Goal: Information Seeking & Learning: Obtain resource

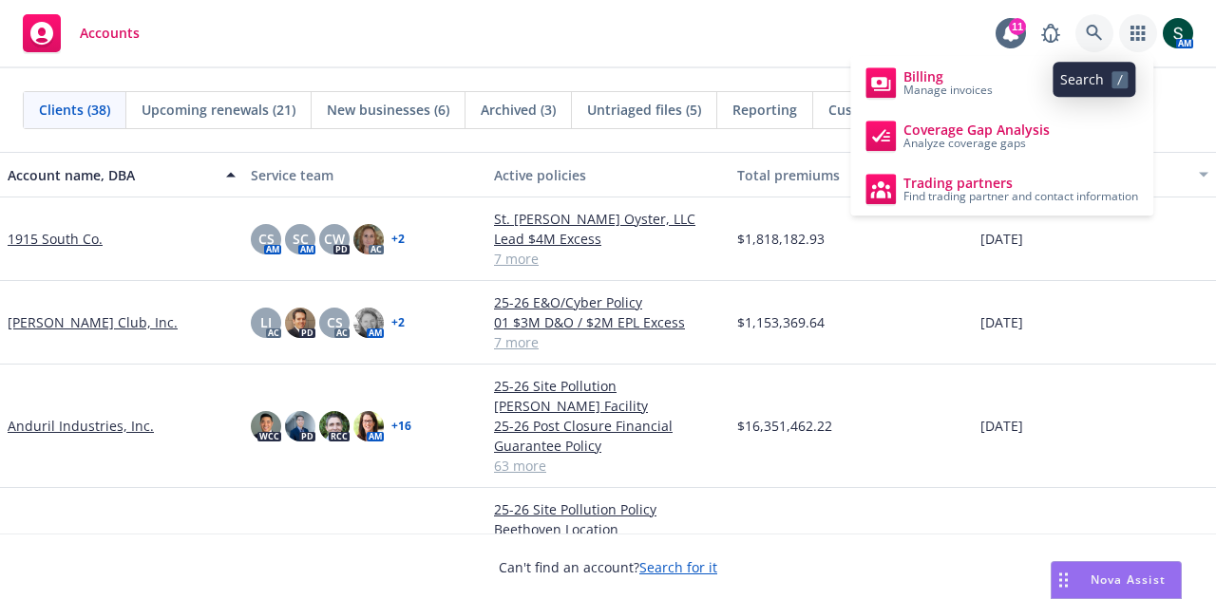
click at [1101, 26] on icon at bounding box center [1094, 33] width 17 height 17
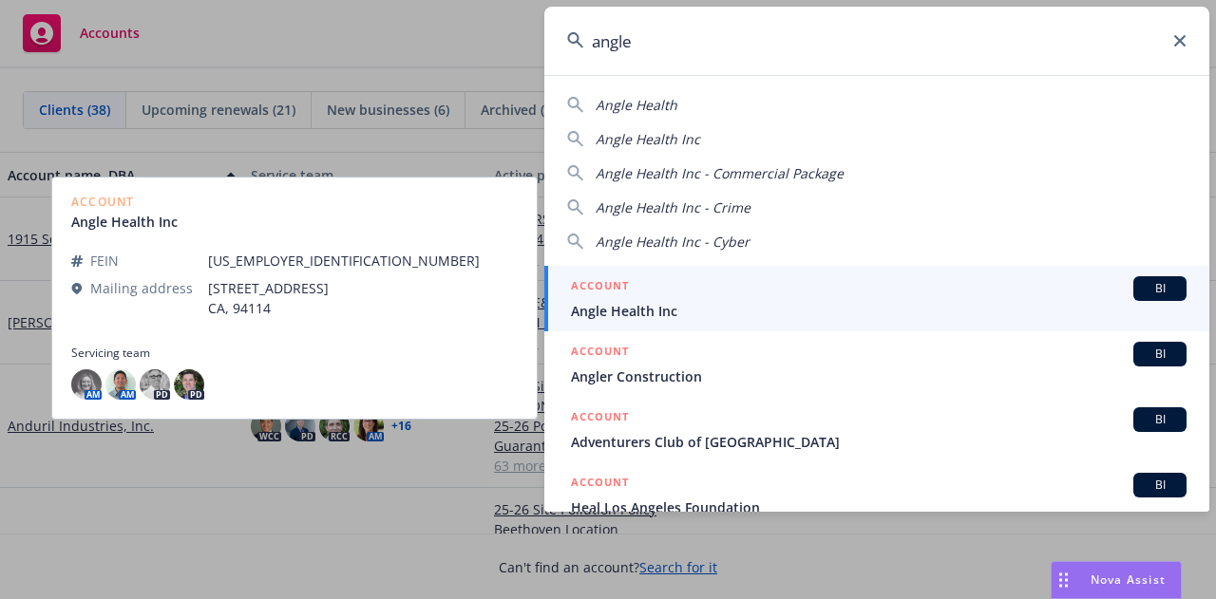
type input "angle"
click at [596, 309] on span "Angle Health Inc" at bounding box center [879, 311] width 616 height 20
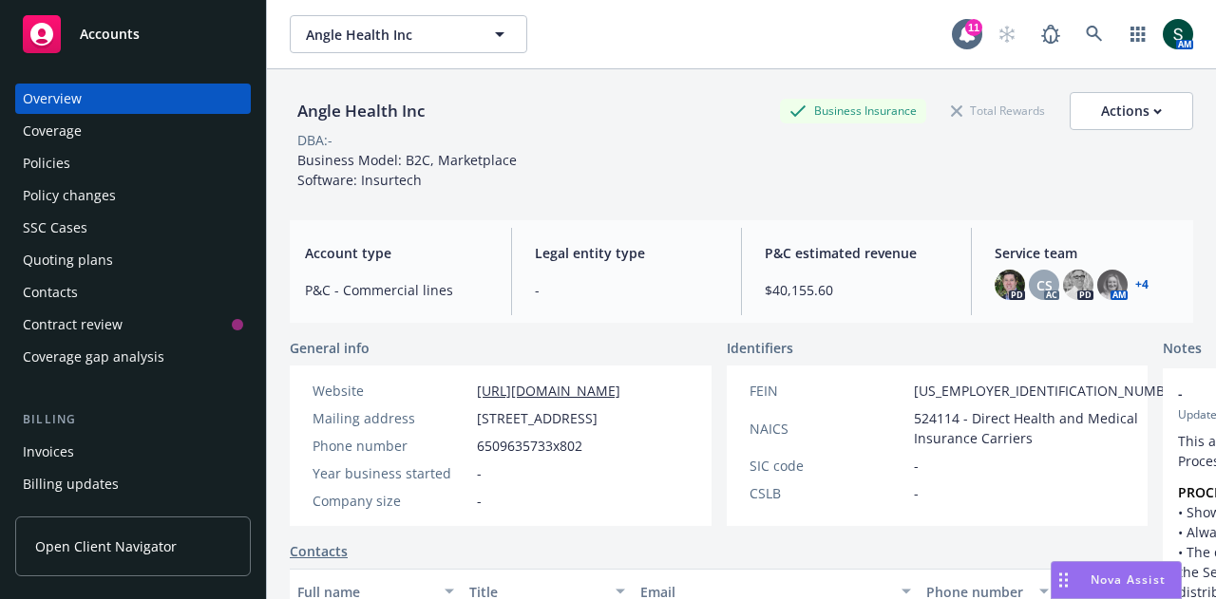
click at [64, 166] on div "Policies" at bounding box center [46, 163] width 47 height 30
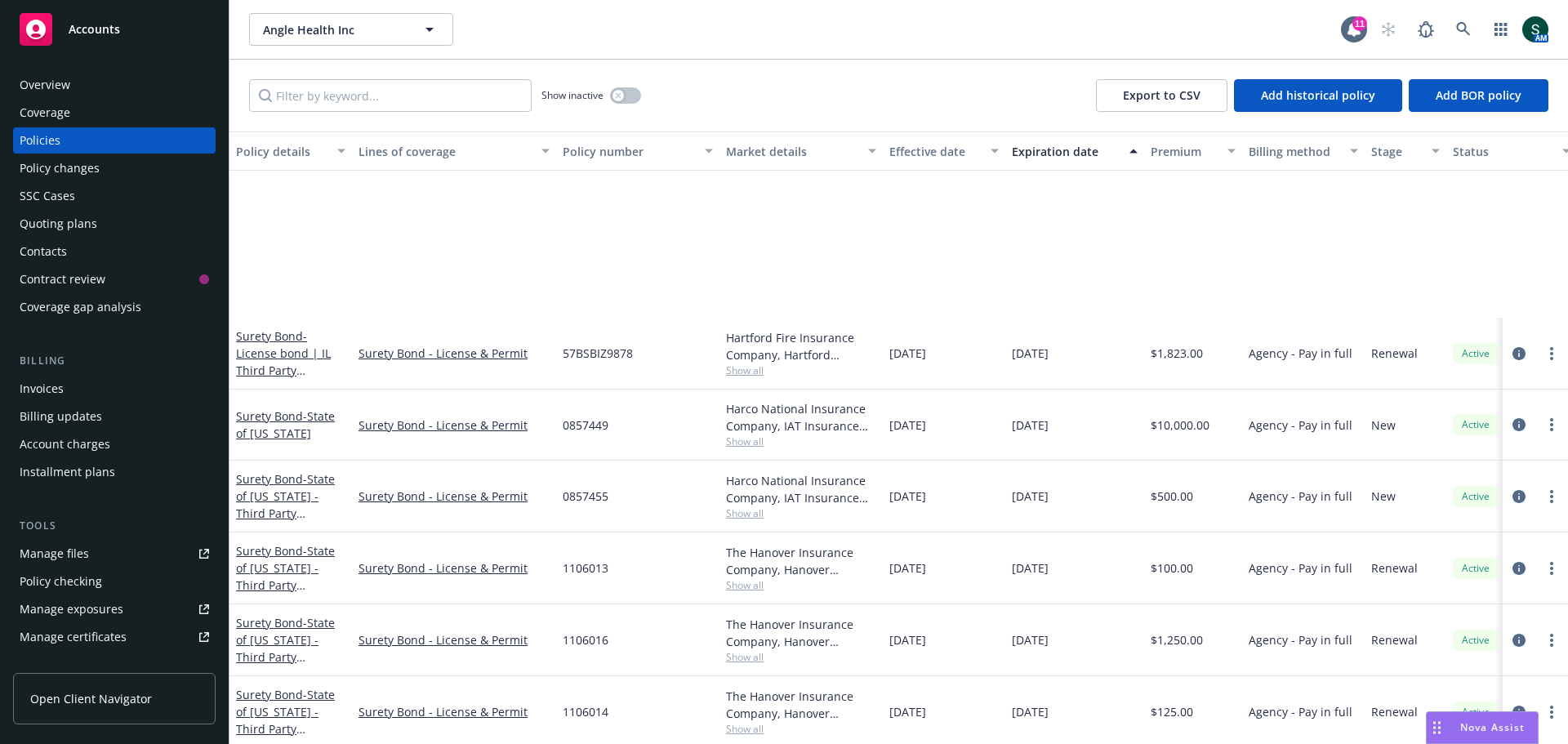
scroll to position [817, 0]
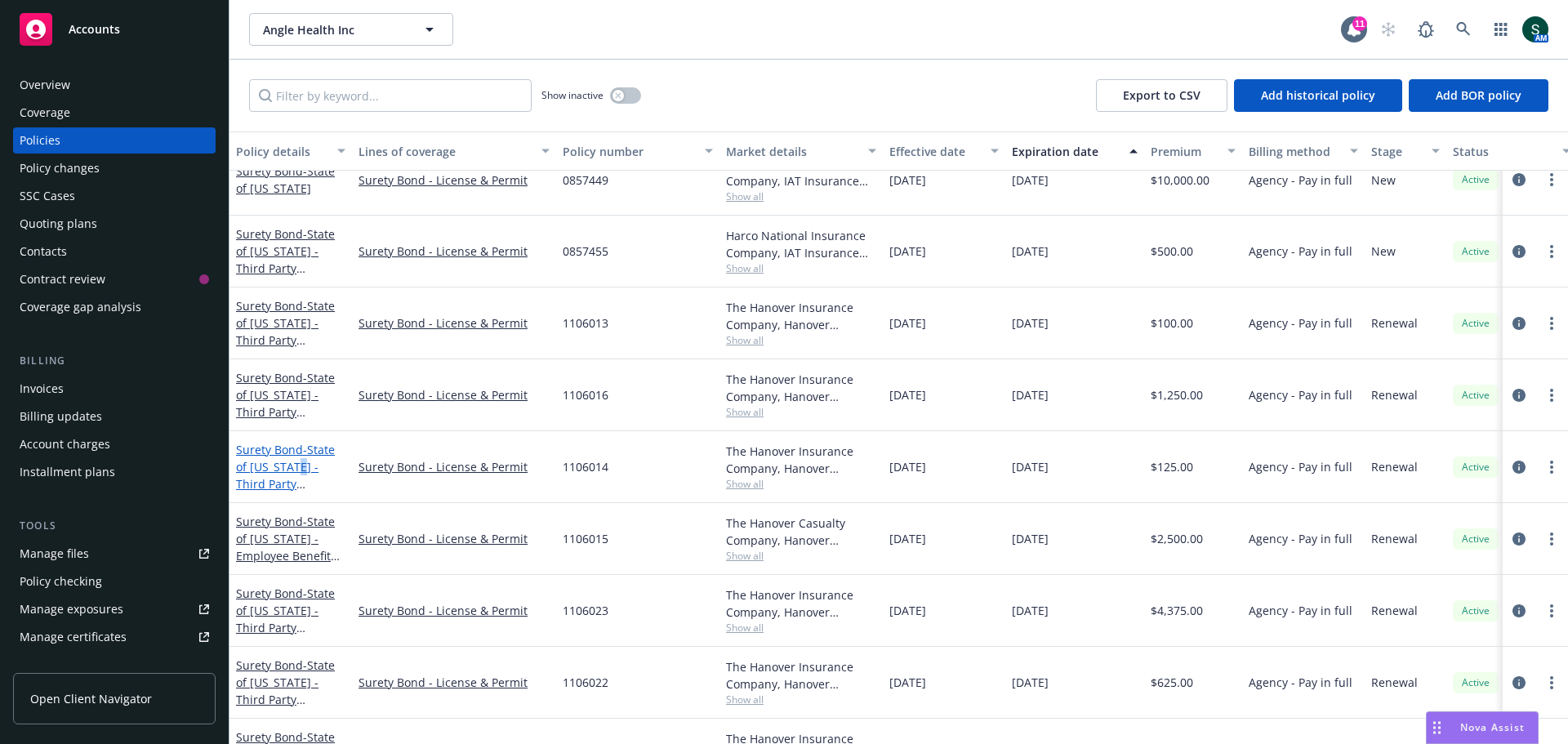
click at [305, 464] on span "- State of [US_STATE] - Third Party Administrators Bond" at bounding box center [285, 484] width 99 height 84
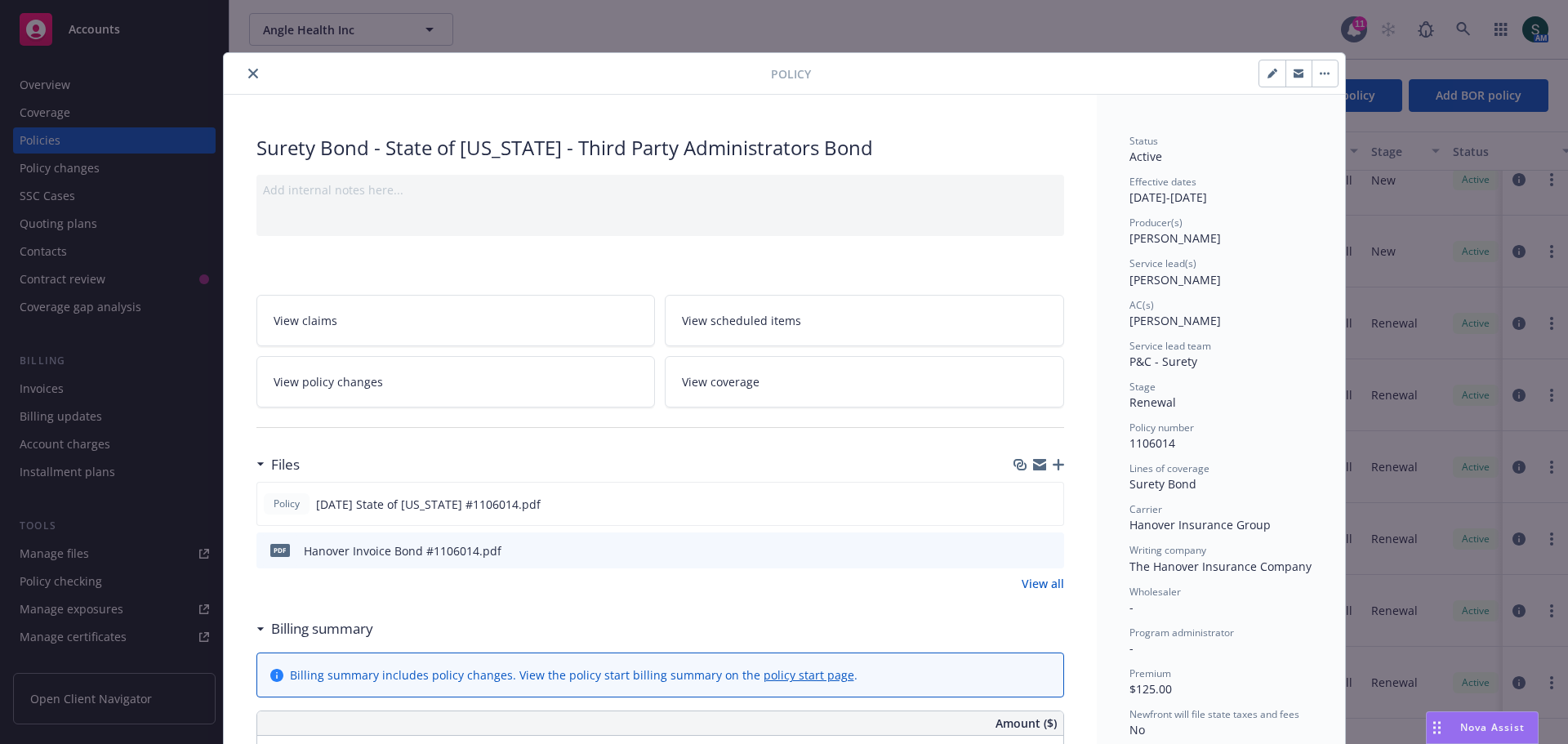
click at [249, 71] on icon "close" at bounding box center [253, 73] width 9 height 9
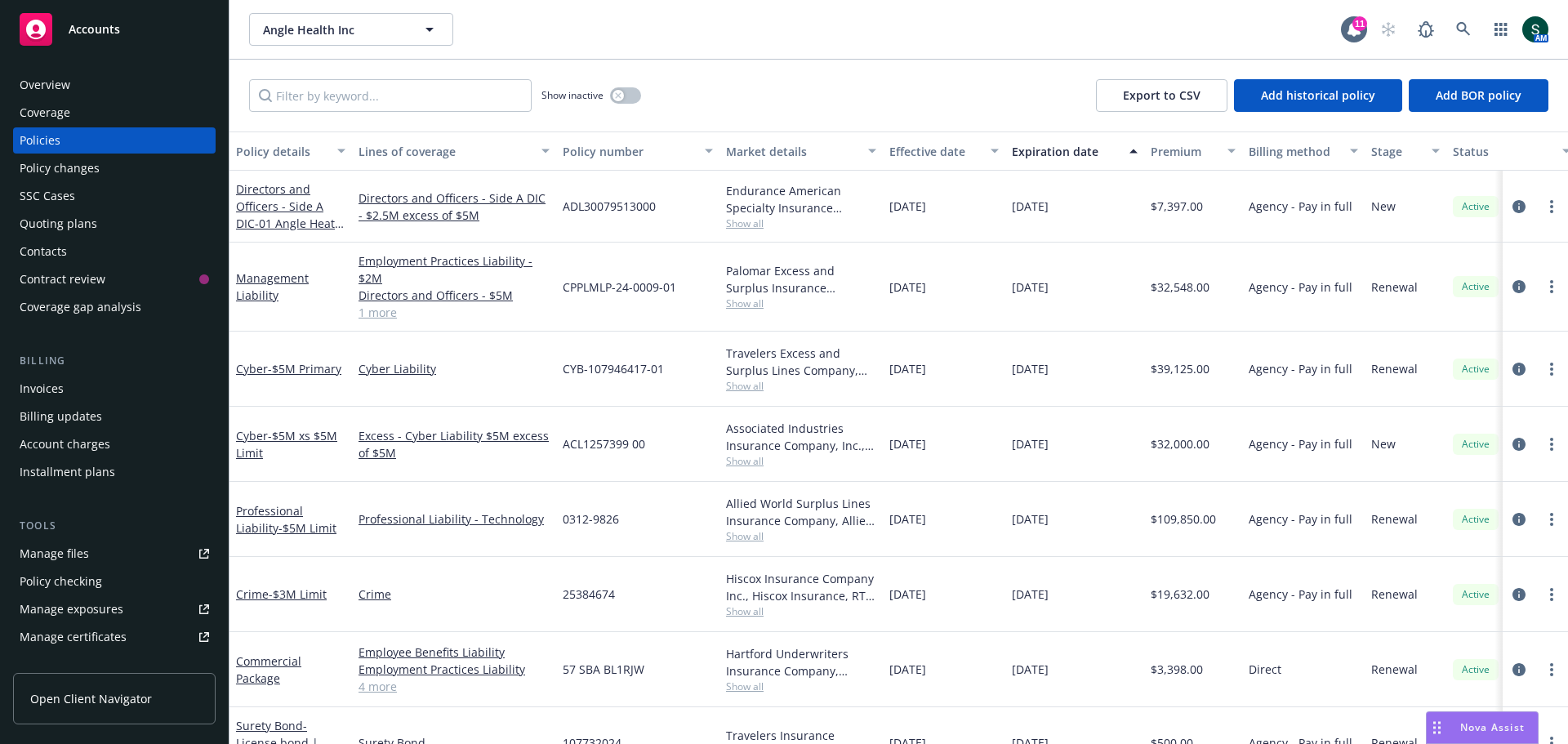
click at [95, 34] on span "Accounts" at bounding box center [95, 29] width 52 height 13
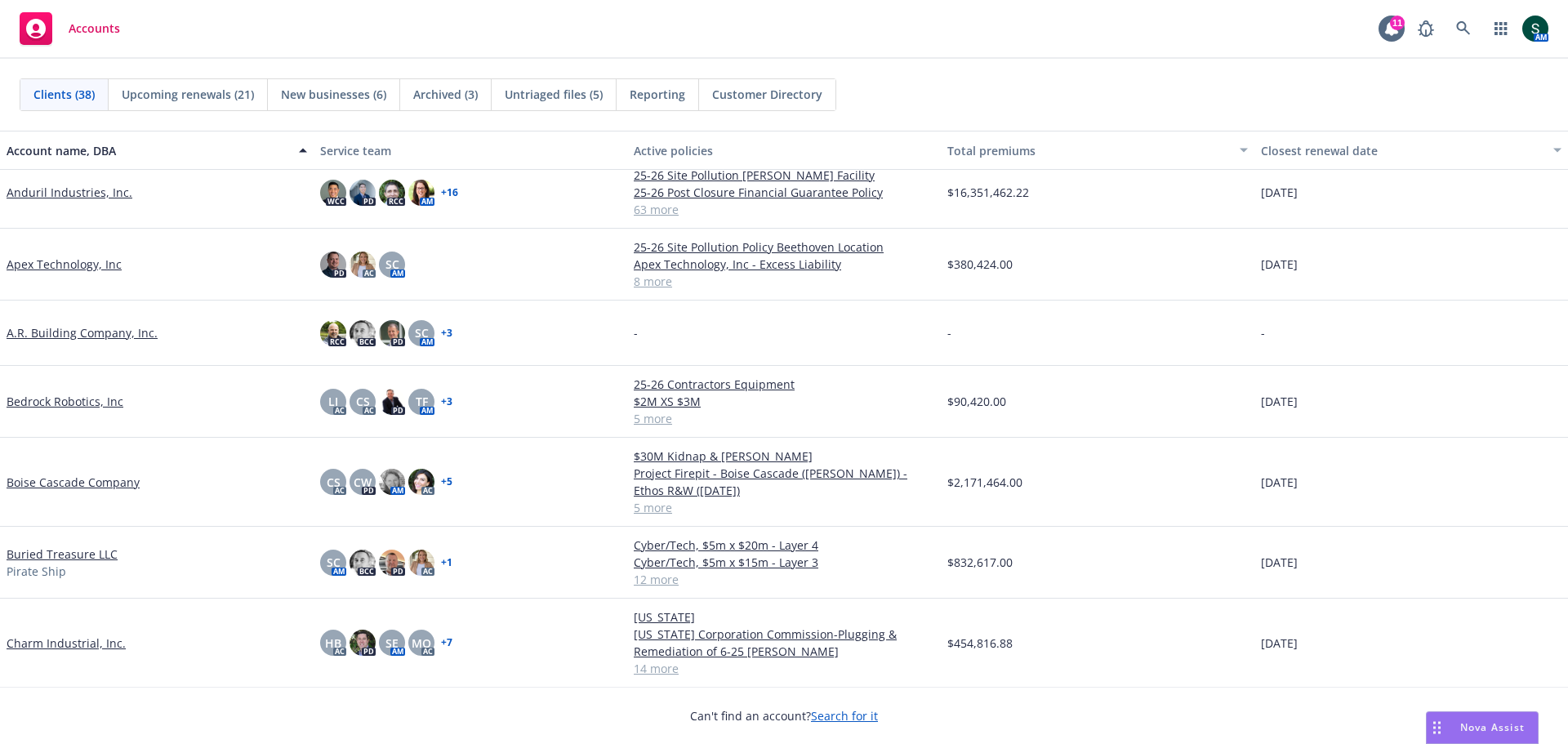
scroll to position [163, 0]
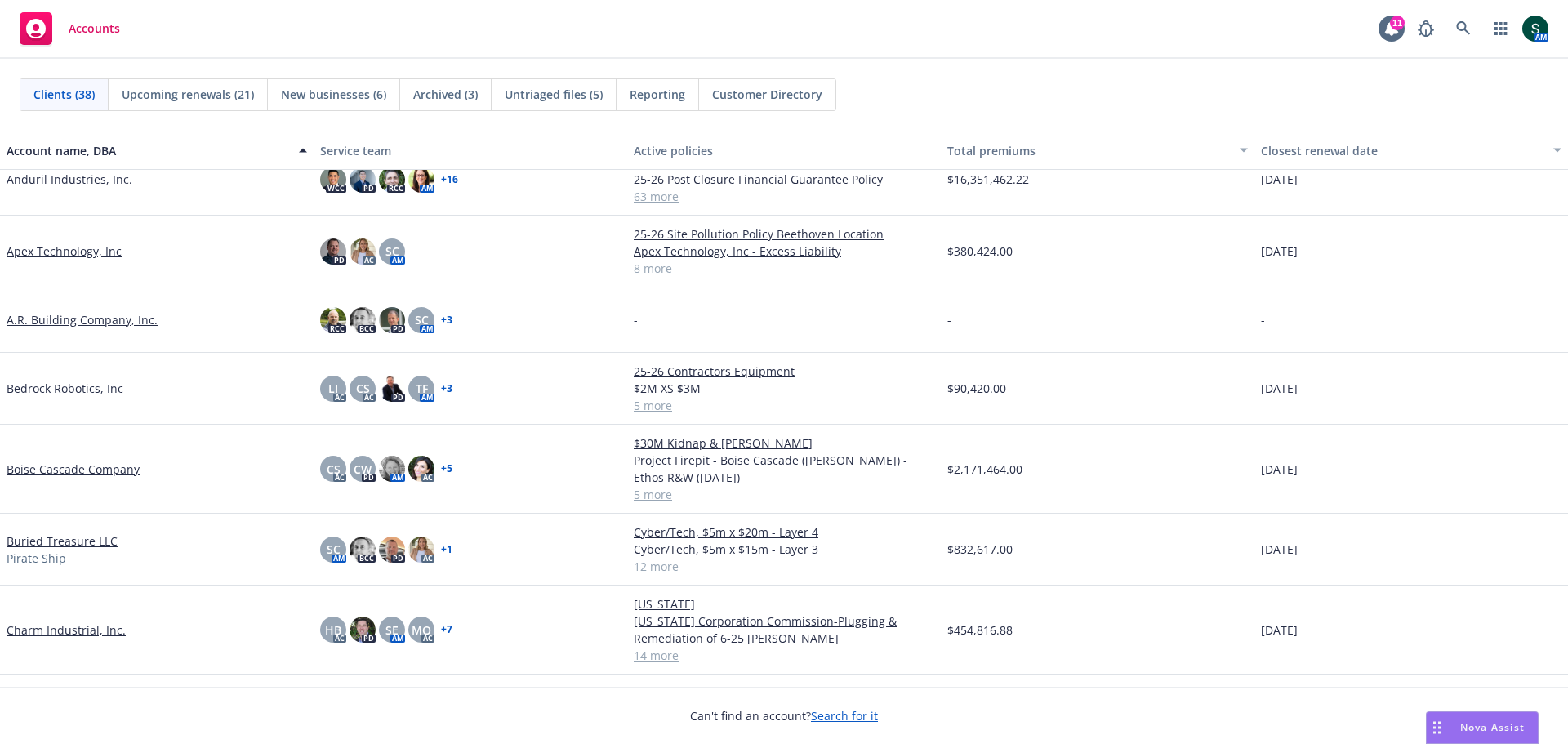
click at [89, 514] on link "Buried Treasure LLC" at bounding box center [62, 541] width 111 height 17
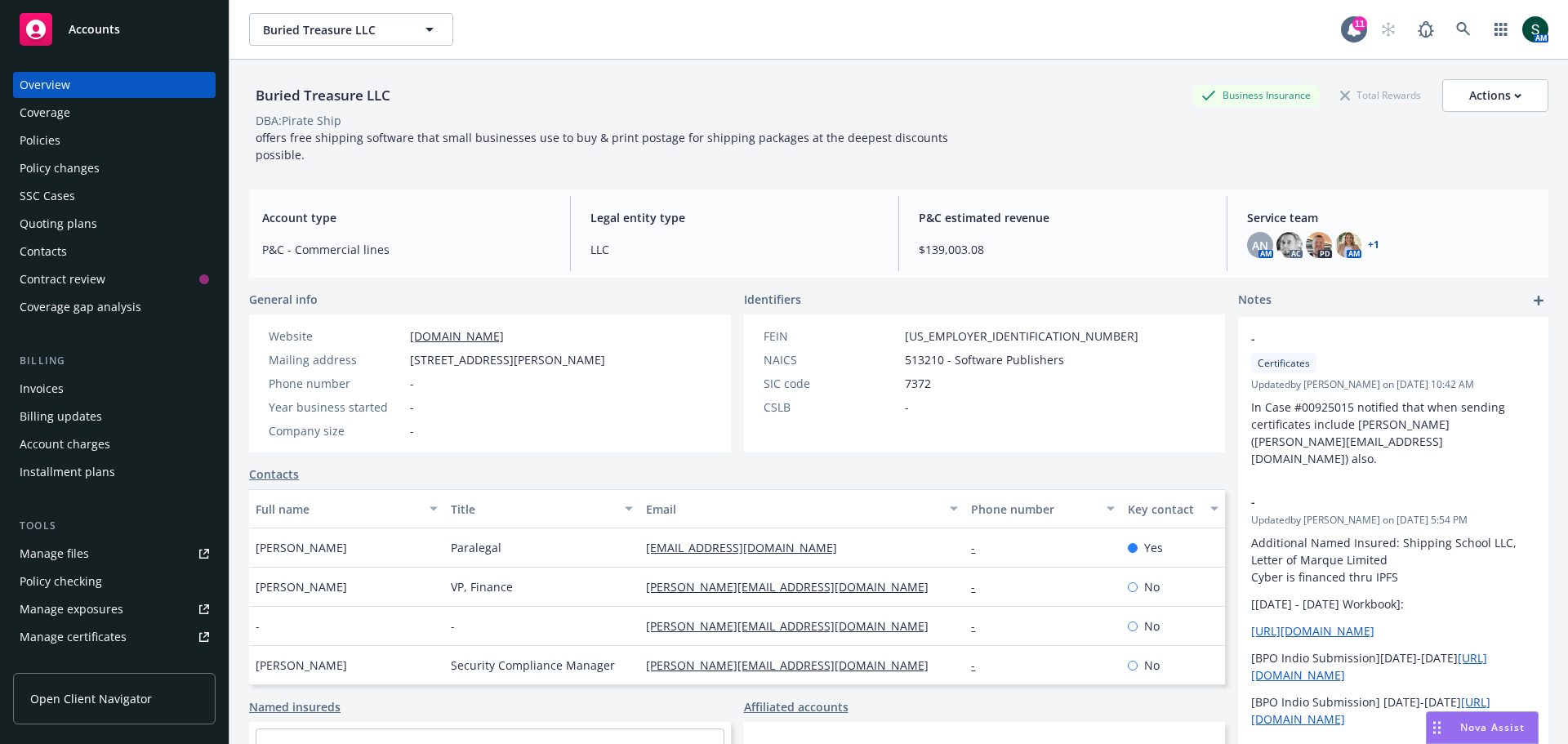
click at [33, 130] on div "Policies" at bounding box center [40, 140] width 40 height 26
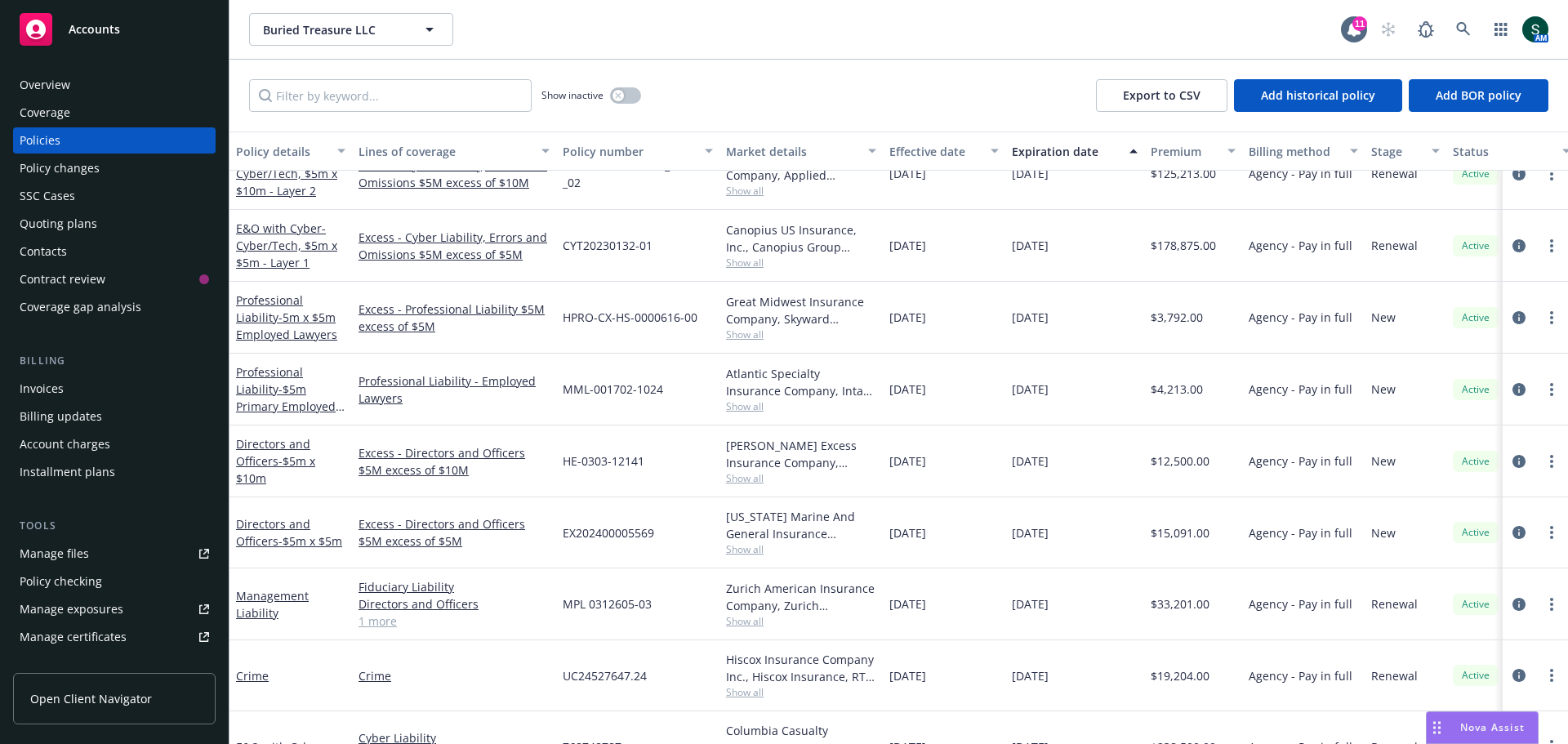
scroll to position [245, 0]
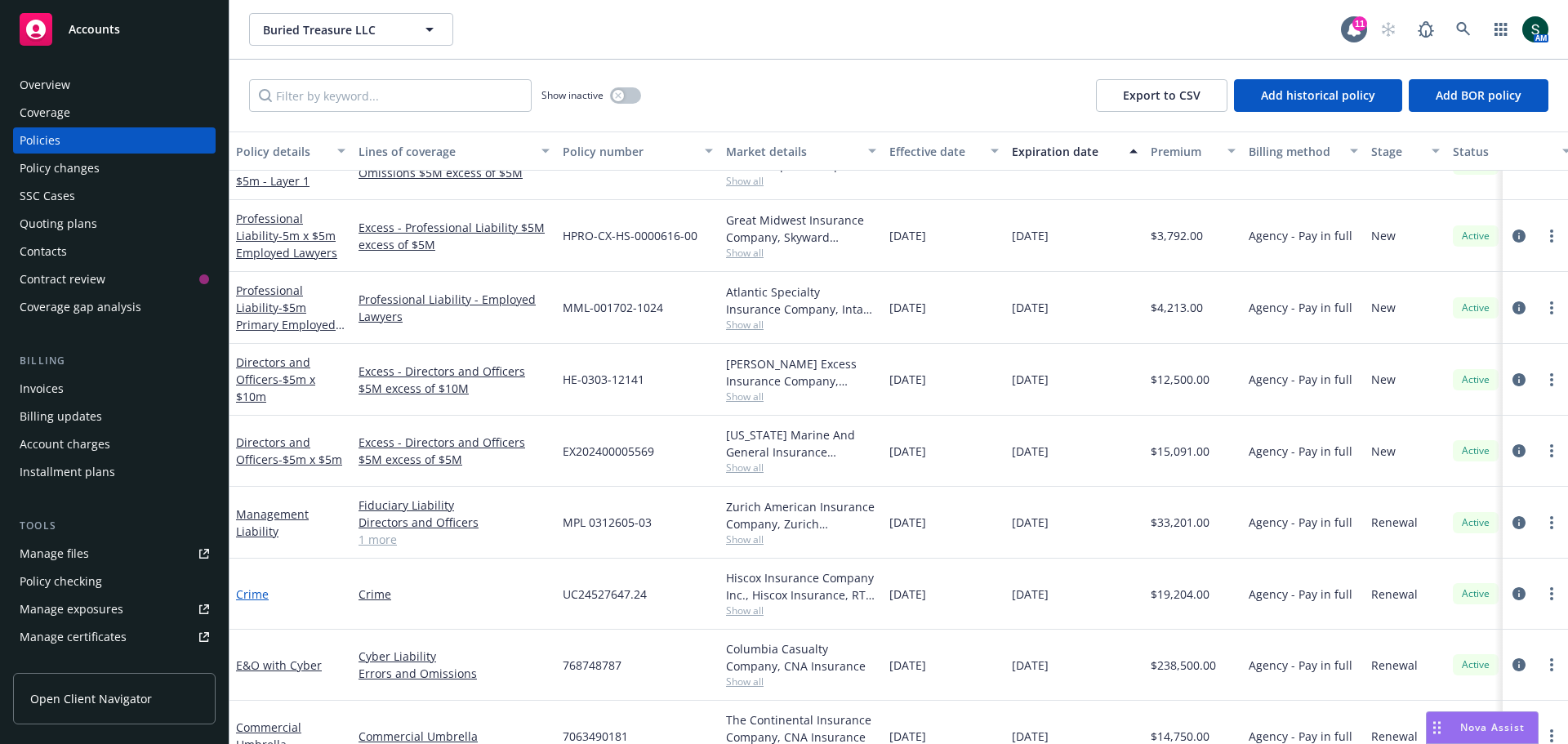
click at [240, 514] on link "Crime" at bounding box center [253, 594] width 33 height 15
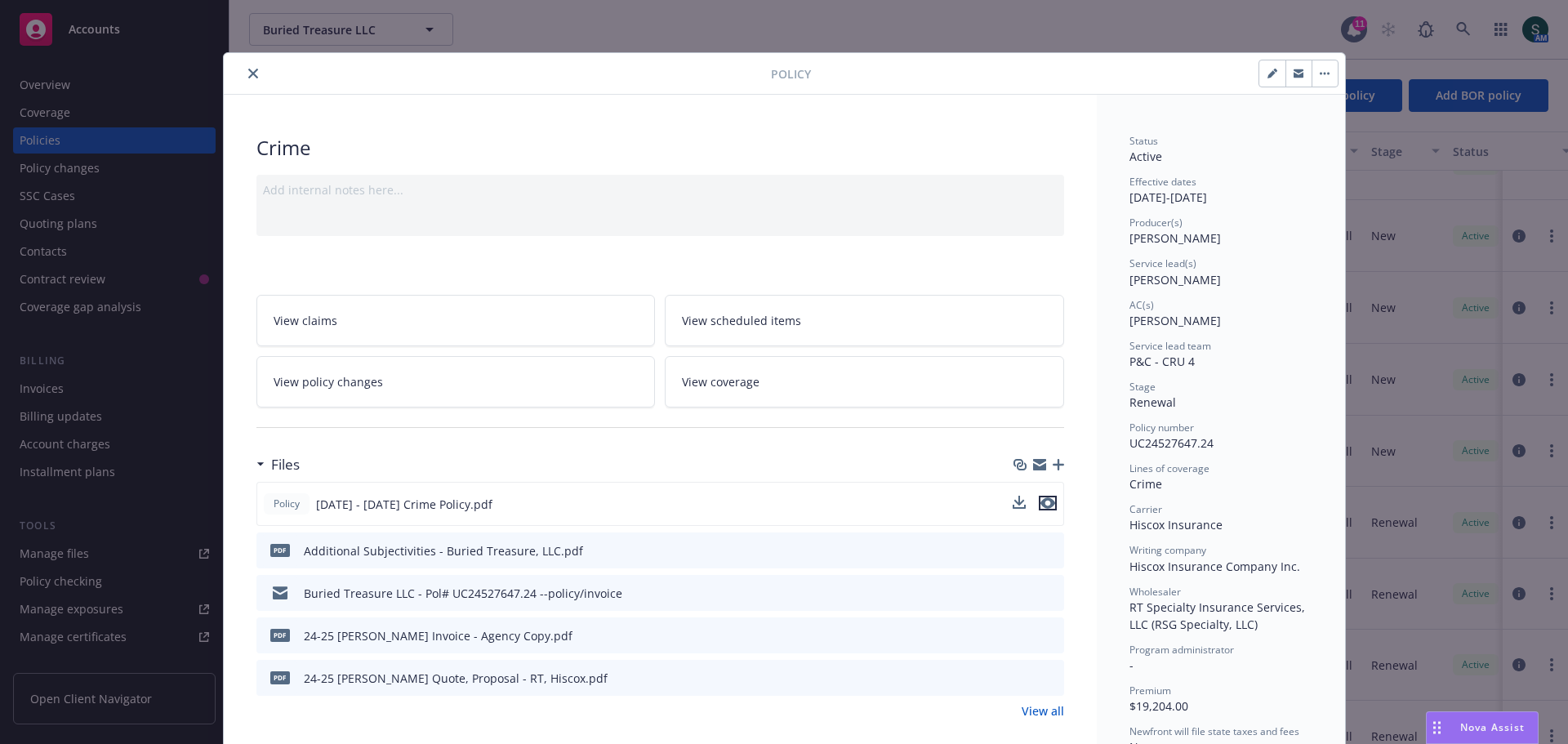
click at [1042, 507] on icon "preview file" at bounding box center [1047, 502] width 15 height 11
click at [248, 73] on icon "close" at bounding box center [253, 73] width 9 height 9
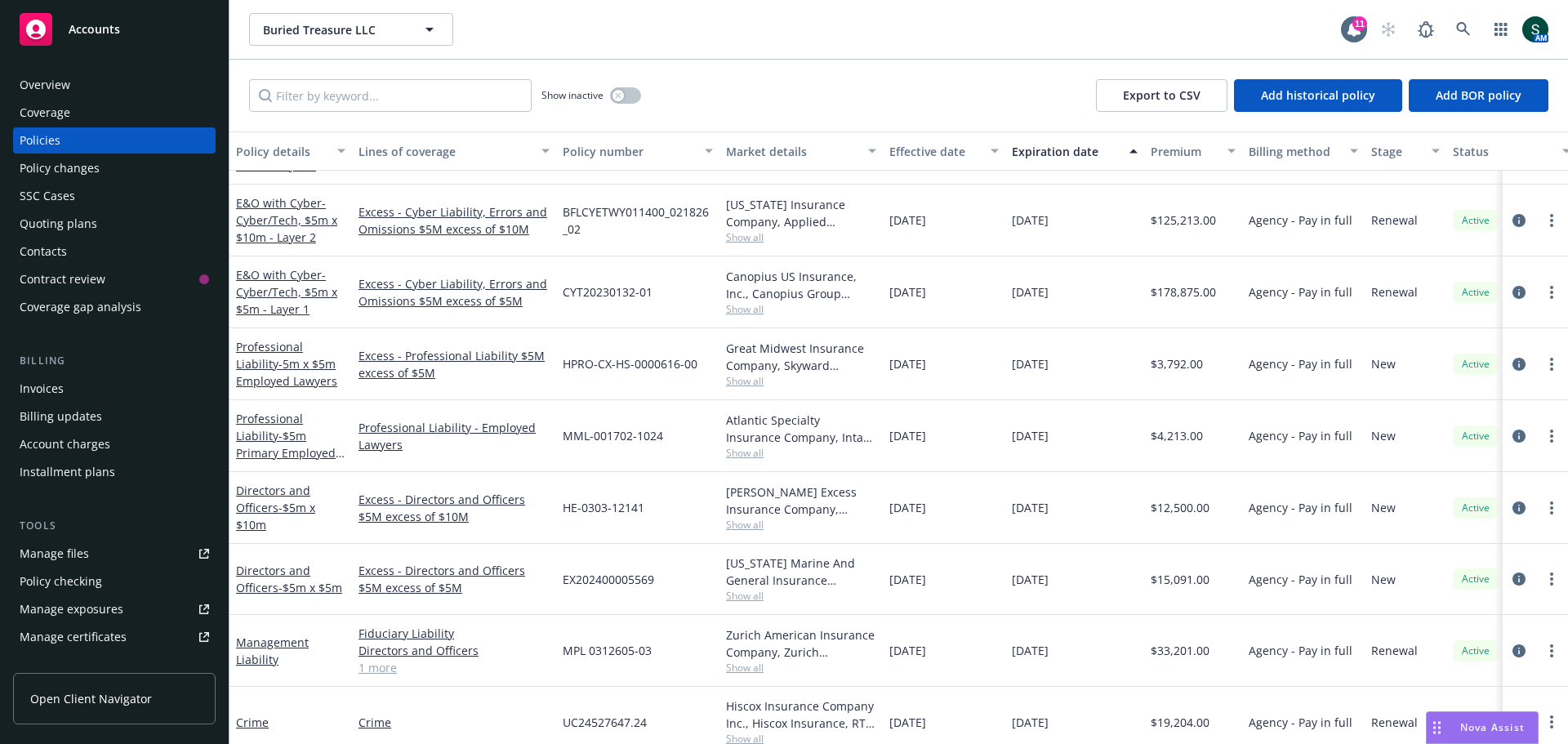
scroll to position [245, 0]
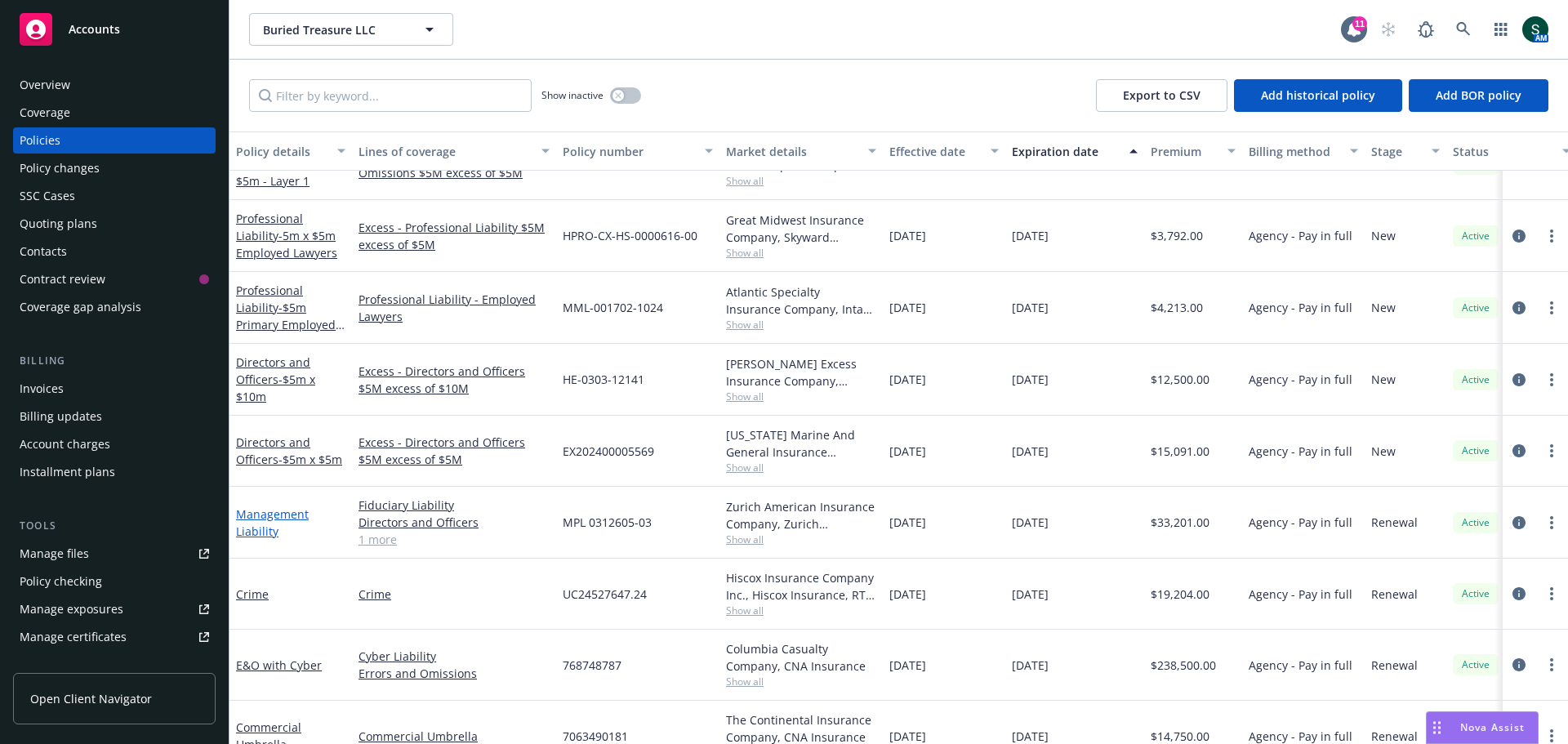
click at [265, 514] on link "Management Liability" at bounding box center [273, 523] width 73 height 33
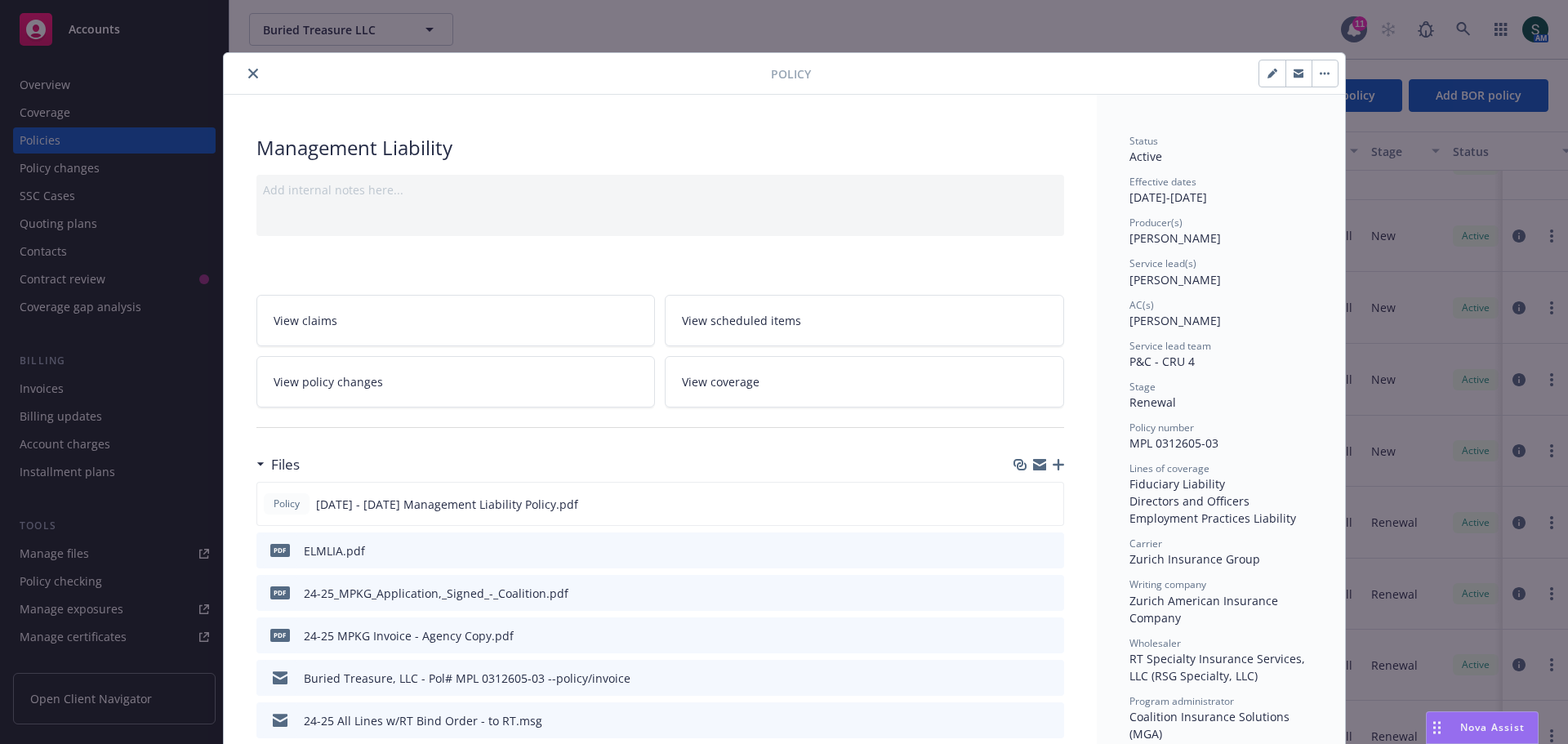
click at [250, 77] on icon "close" at bounding box center [253, 73] width 9 height 9
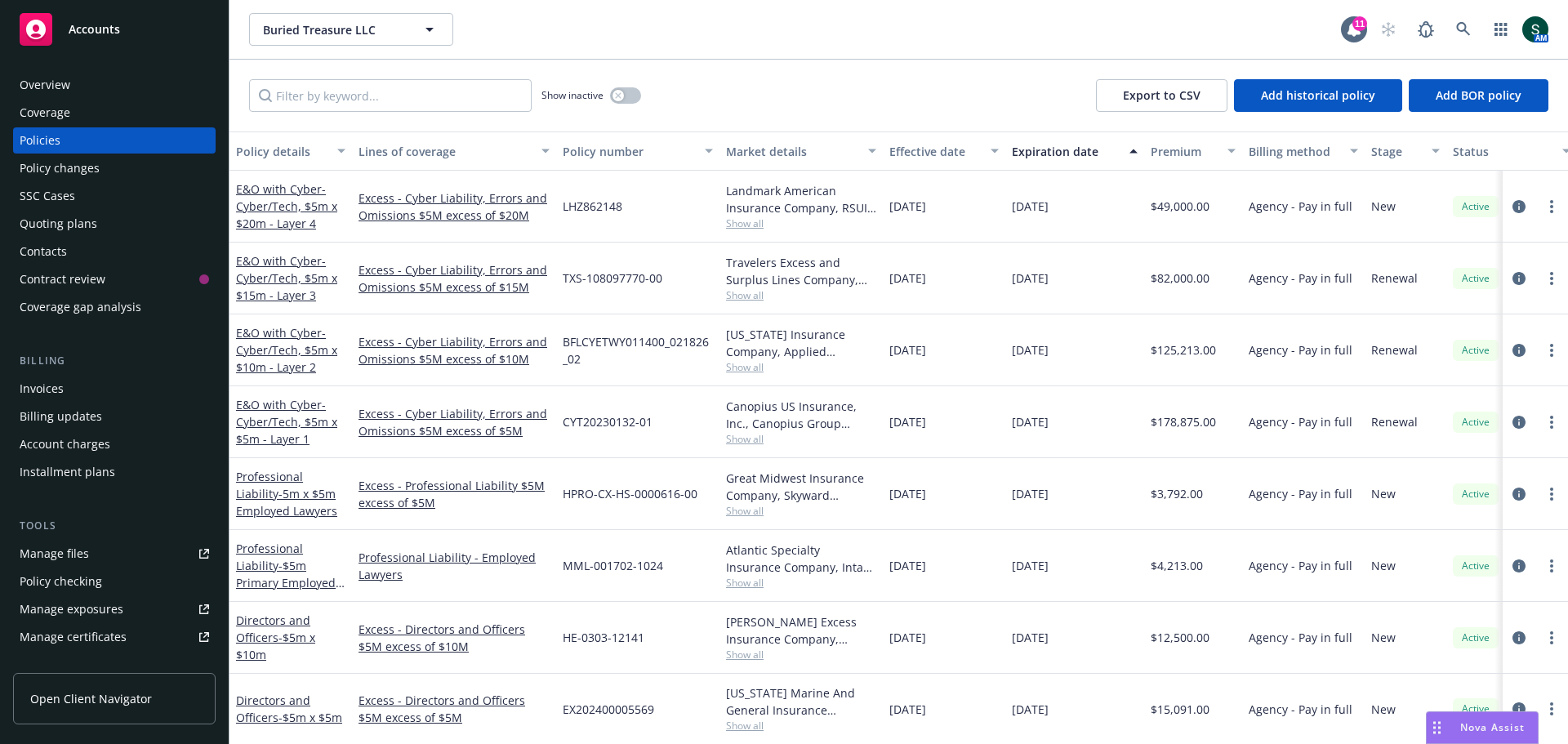
click at [101, 20] on div "Accounts" at bounding box center [114, 29] width 189 height 33
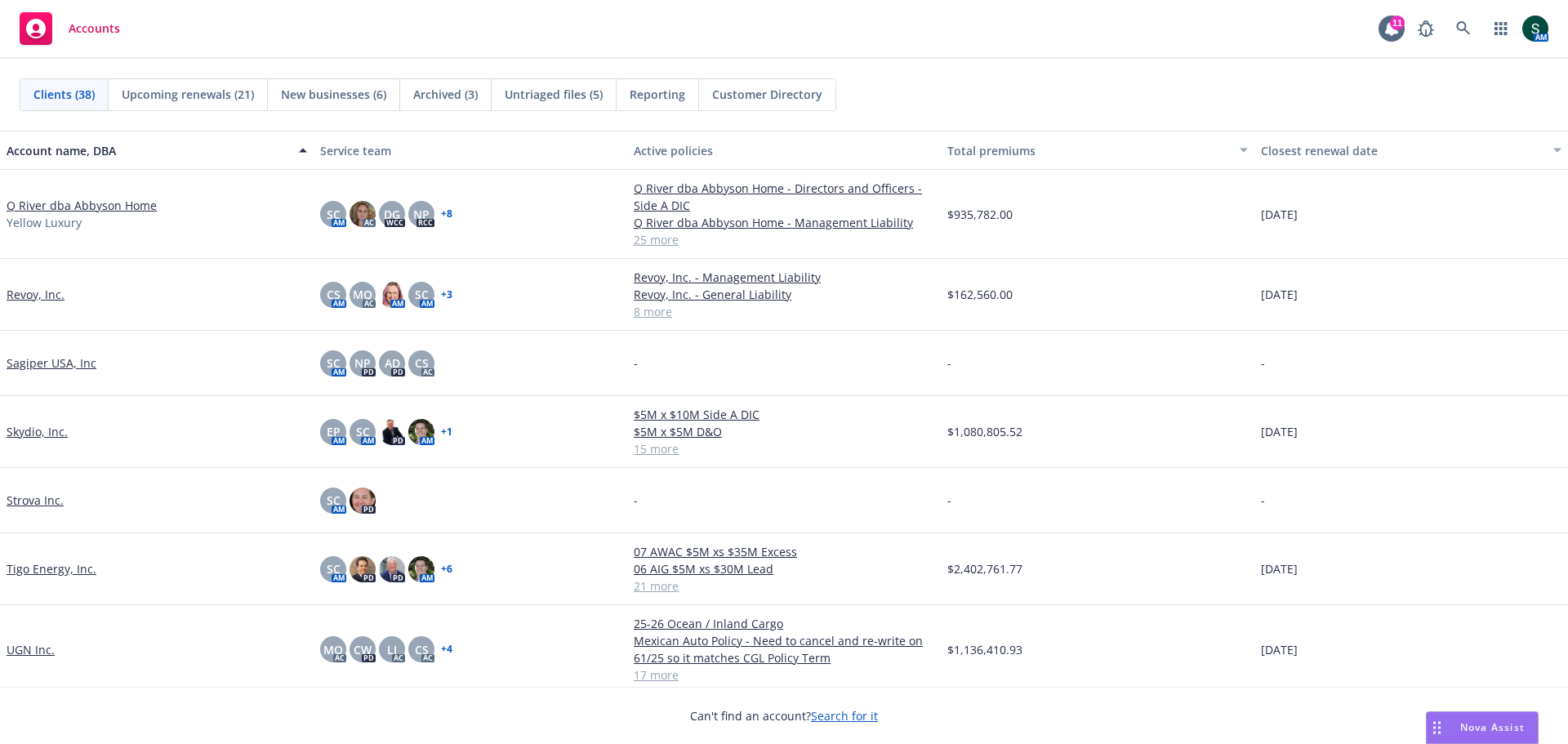
scroll to position [2039, 0]
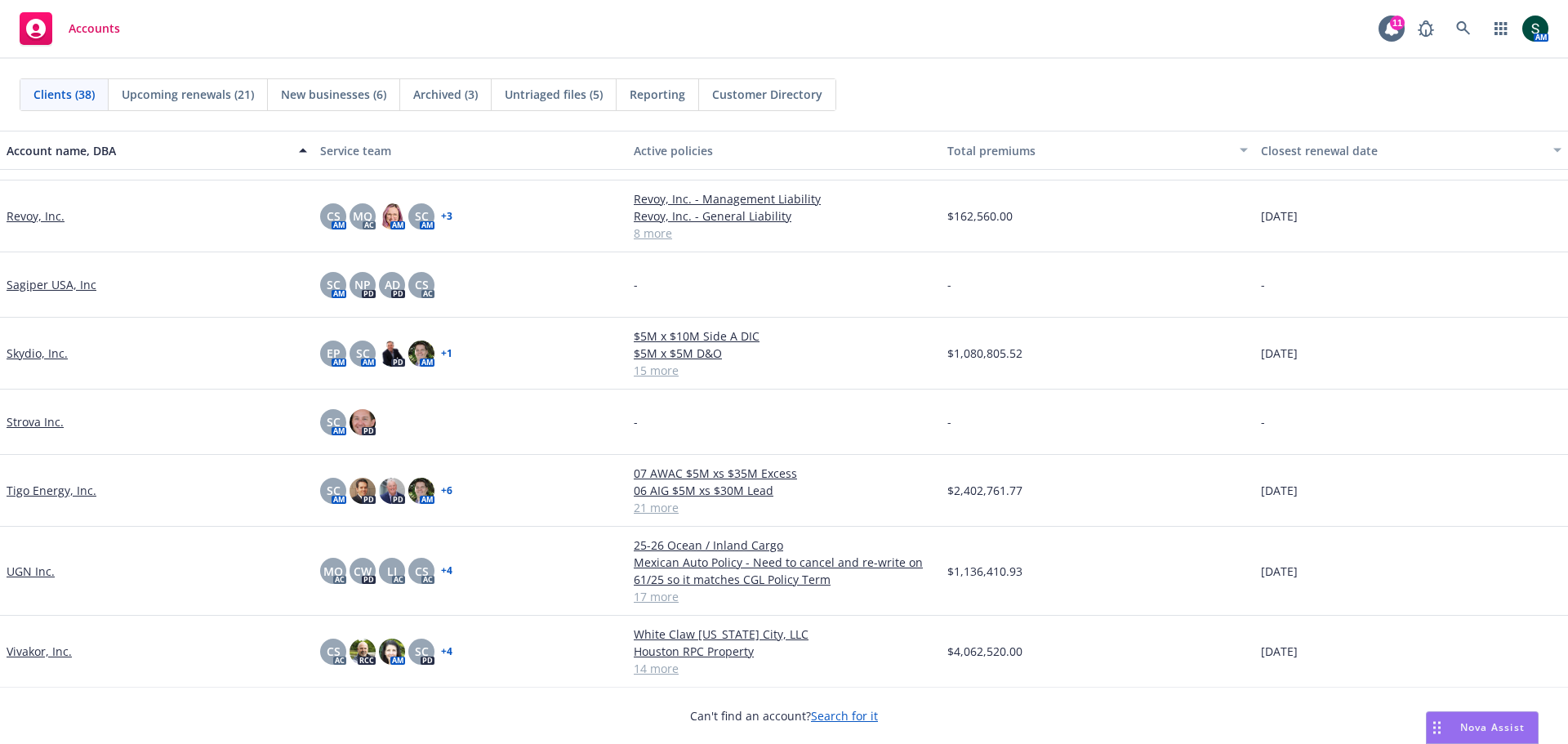
click at [40, 514] on link "Vivakor, Inc." at bounding box center [40, 652] width 65 height 17
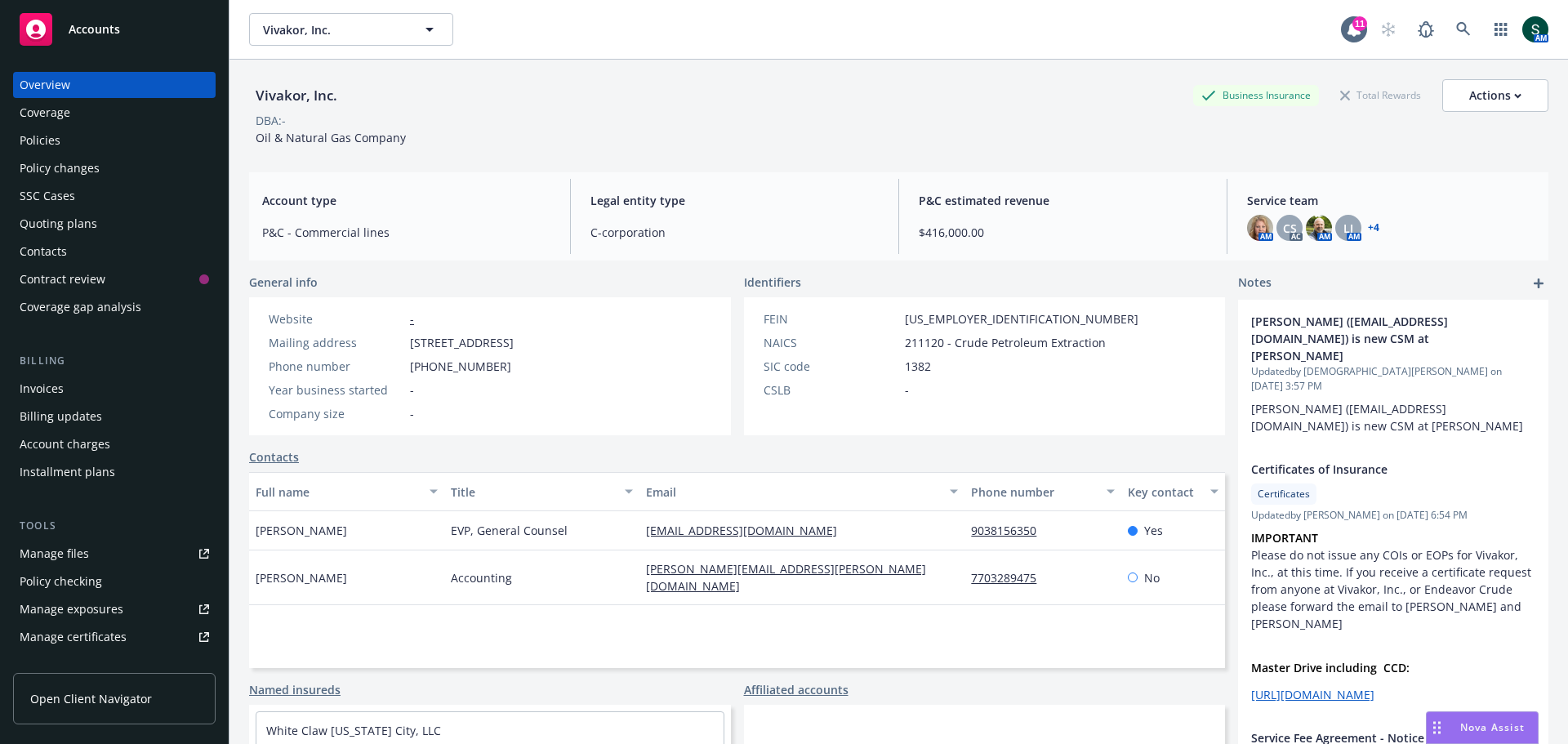
click at [52, 132] on div "Policies" at bounding box center [40, 140] width 40 height 26
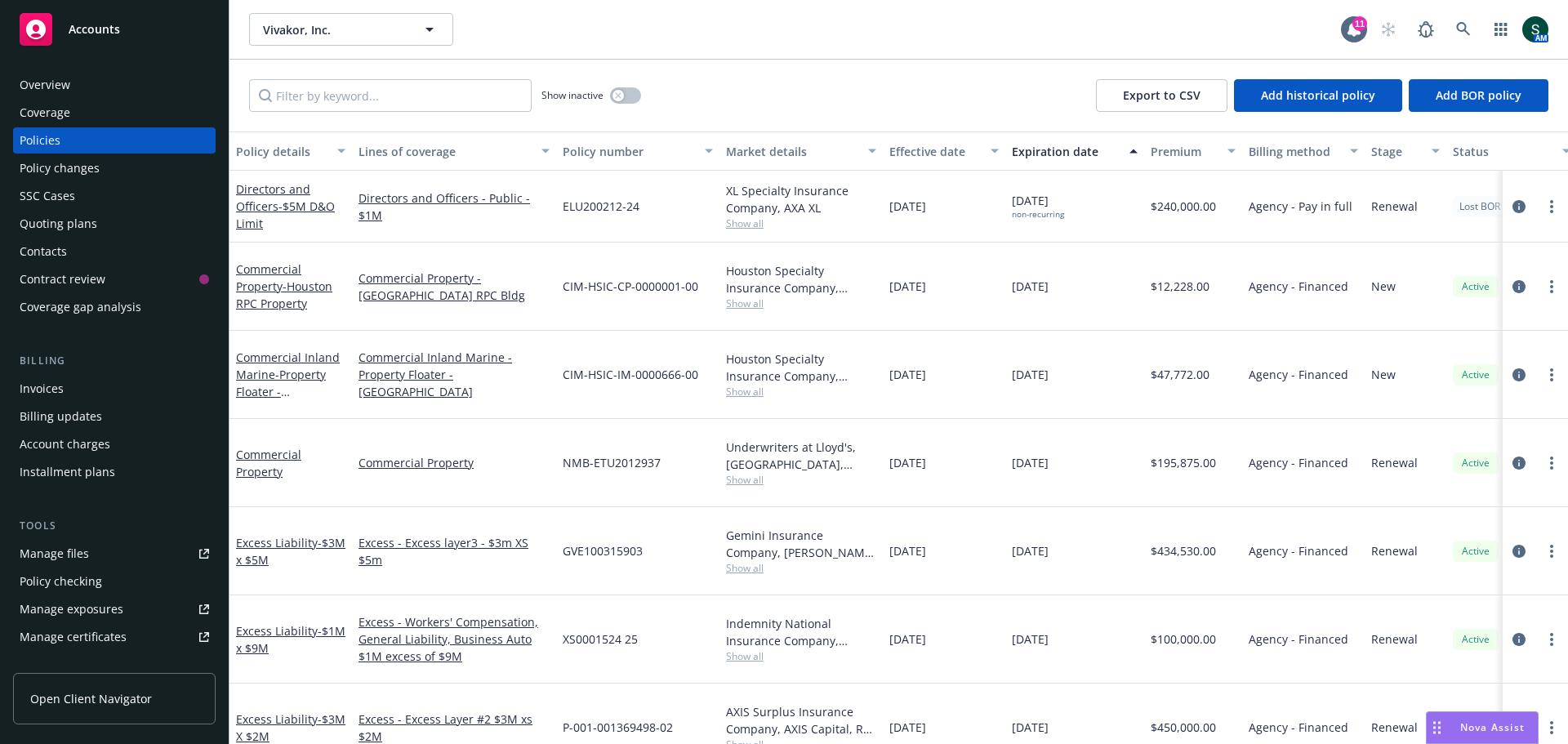
click at [265, 197] on div "Directors and Officers - $5M D&O Limit" at bounding box center [291, 206] width 109 height 52
click at [265, 206] on link "Directors and Officers - $5M D&O Limit" at bounding box center [285, 206] width 99 height 50
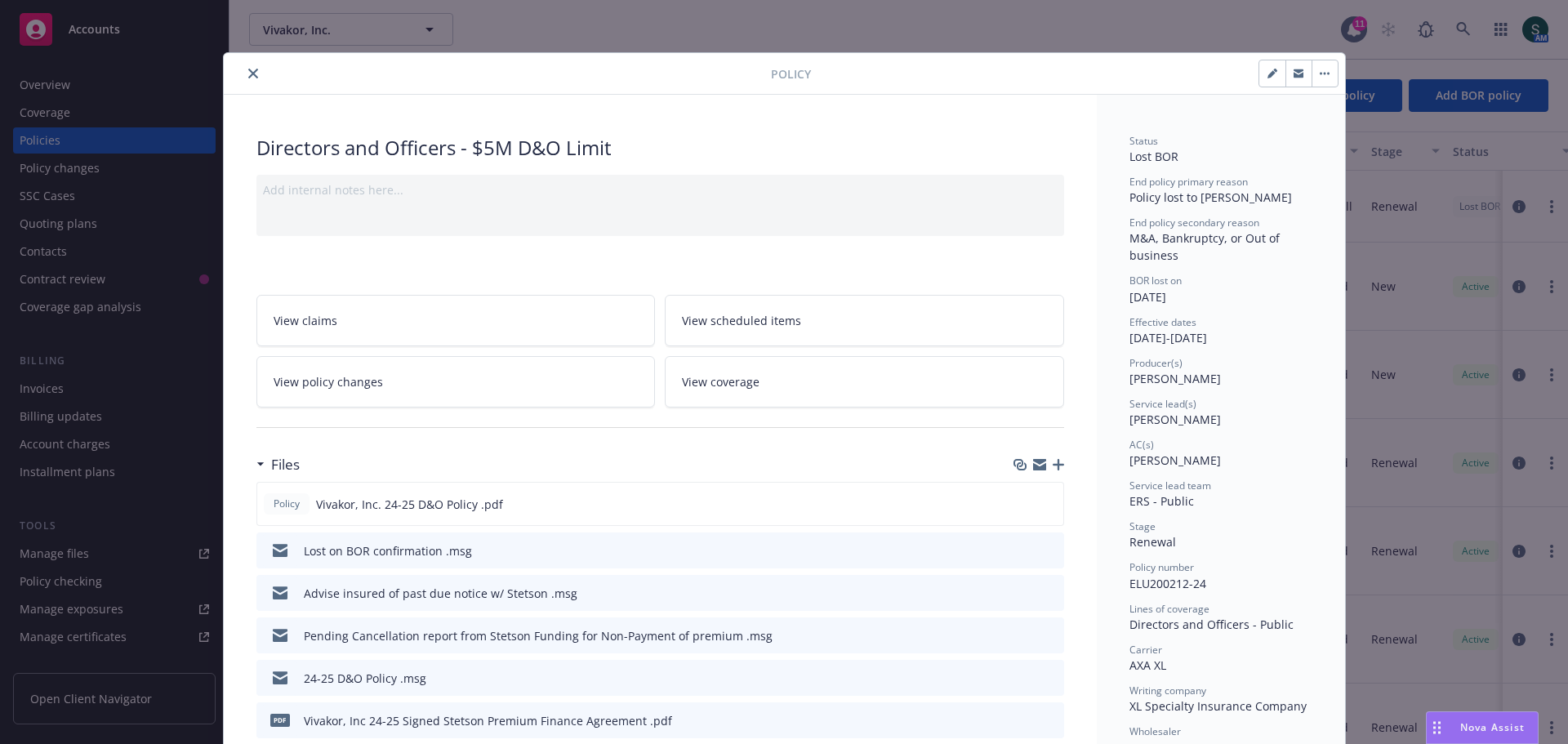
click at [248, 74] on icon "close" at bounding box center [253, 73] width 9 height 9
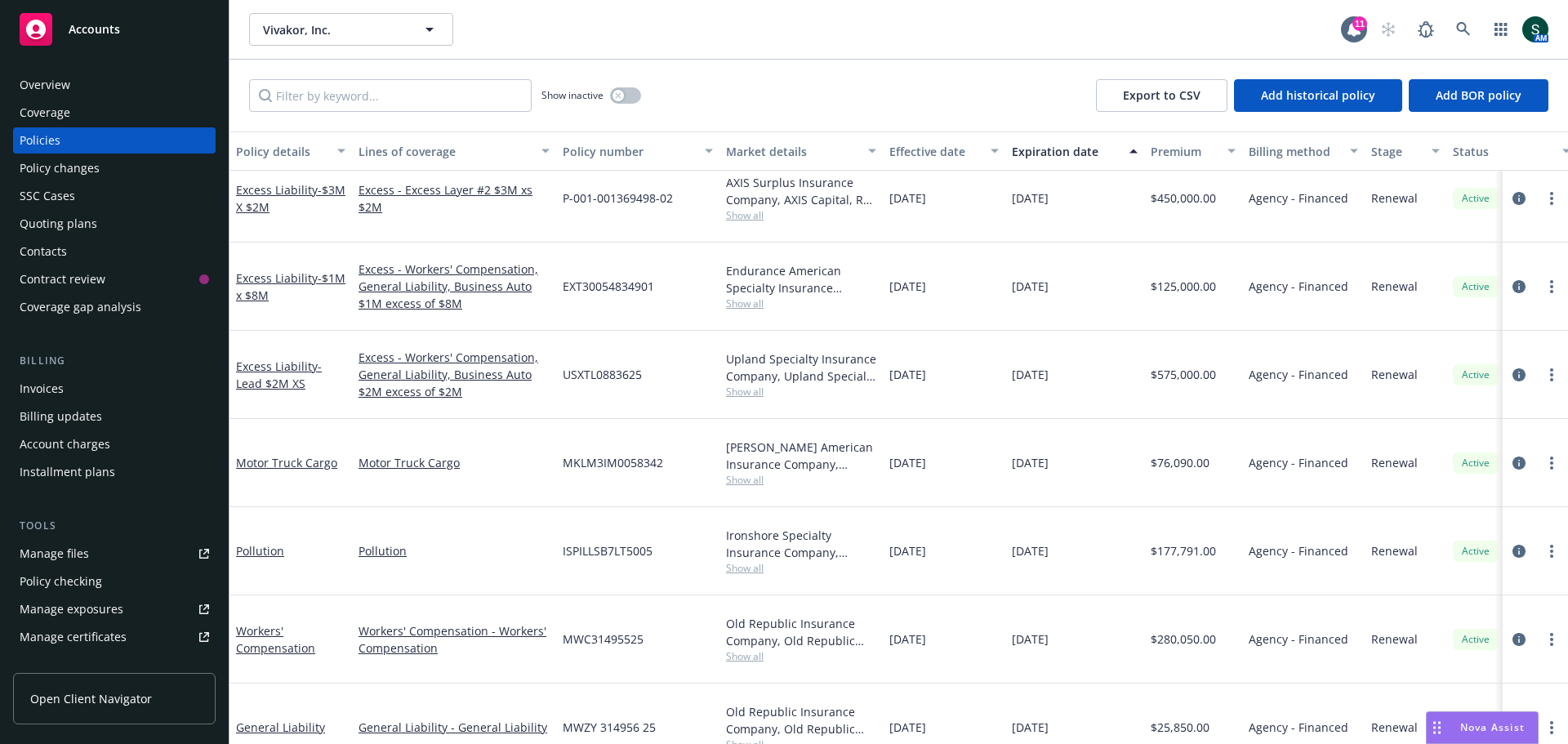
scroll to position [539, 0]
